Goal: Information Seeking & Learning: Learn about a topic

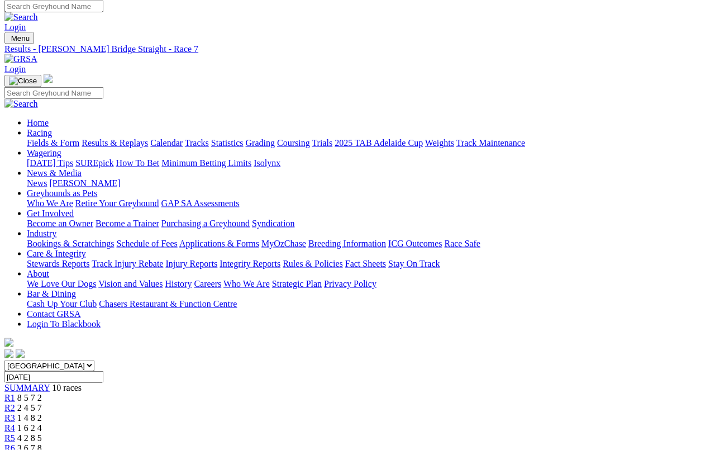
scroll to position [3, 0]
click at [42, 139] on link "Fields & Form" at bounding box center [53, 144] width 53 height 10
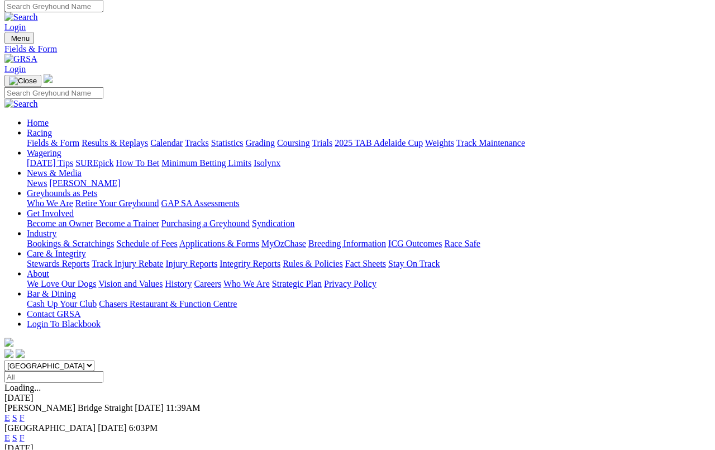
scroll to position [3, 0]
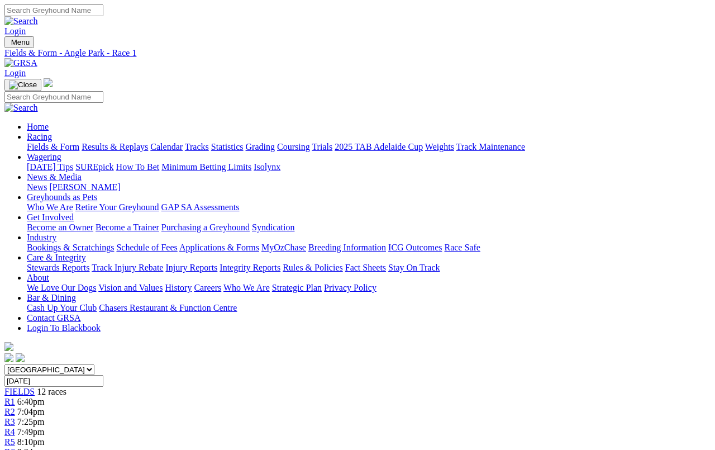
scroll to position [4, 0]
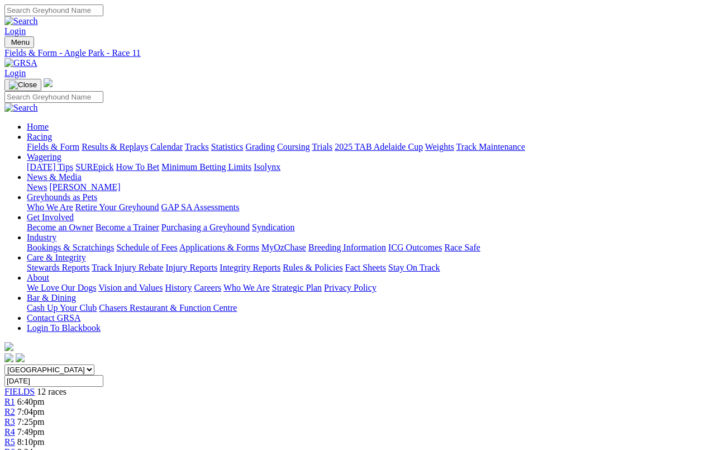
click at [35, 387] on span "FIELDS" at bounding box center [19, 392] width 30 height 10
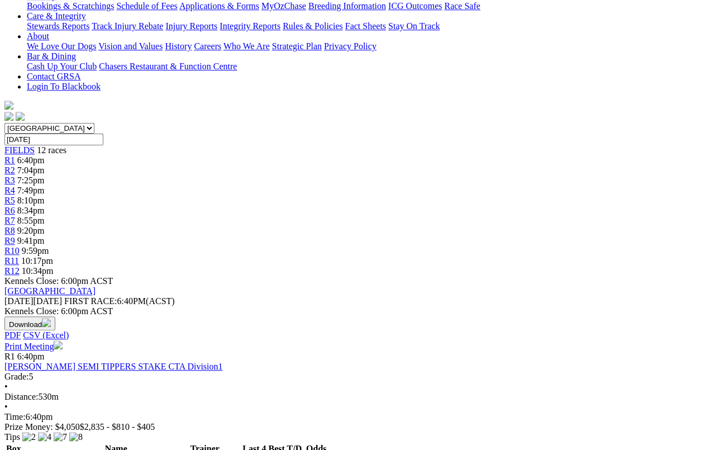
scroll to position [243, 0]
click at [111, 361] on link "[PERSON_NAME] SEMI TIPPERS STAKE CTA Division1" at bounding box center [113, 366] width 219 height 10
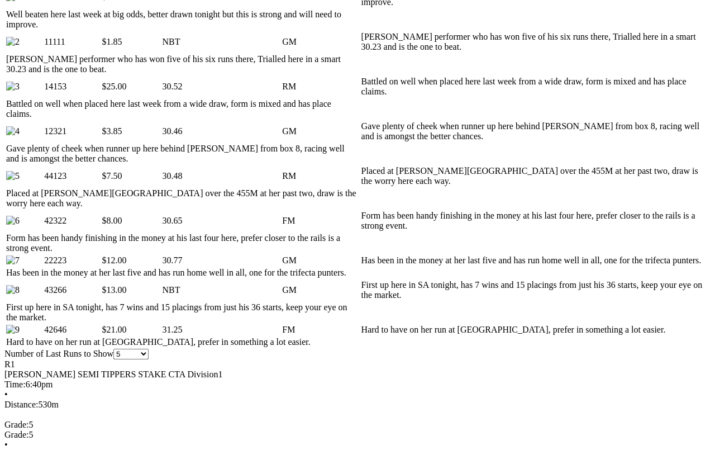
scroll to position [643, 0]
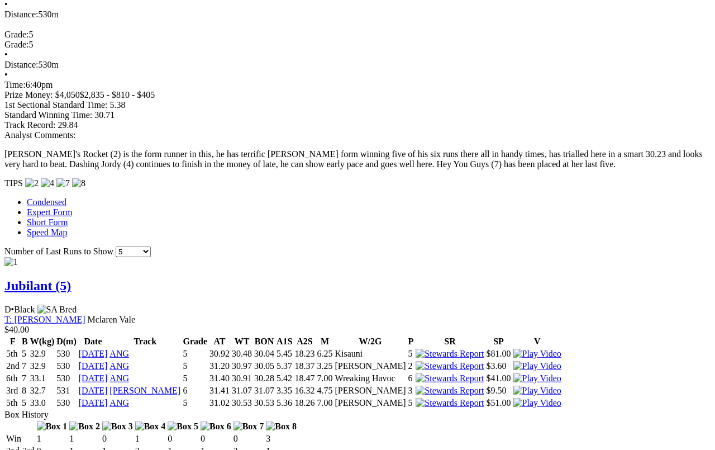
scroll to position [1022, 0]
